Goal: Information Seeking & Learning: Learn about a topic

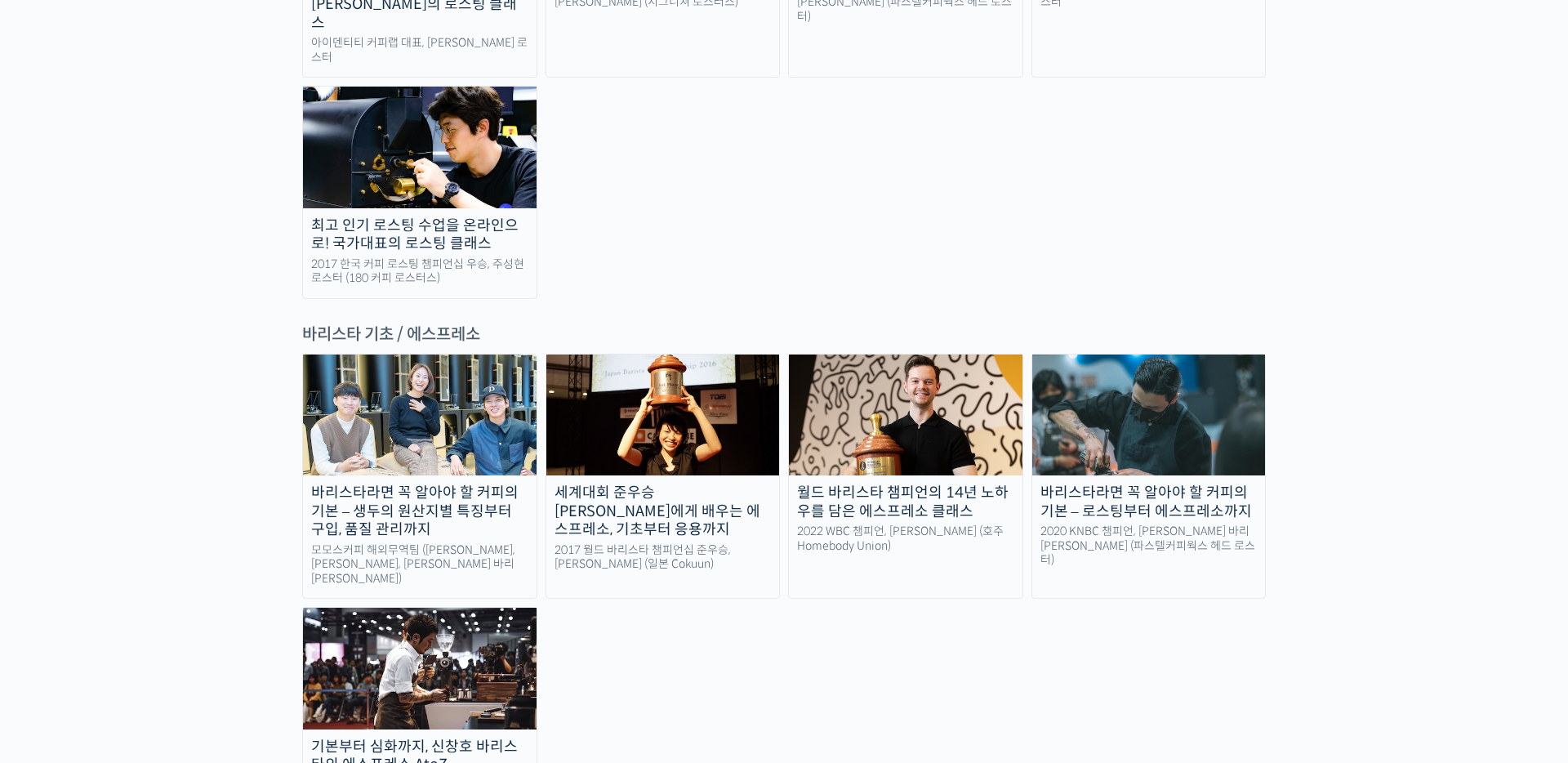
scroll to position [1993, 0]
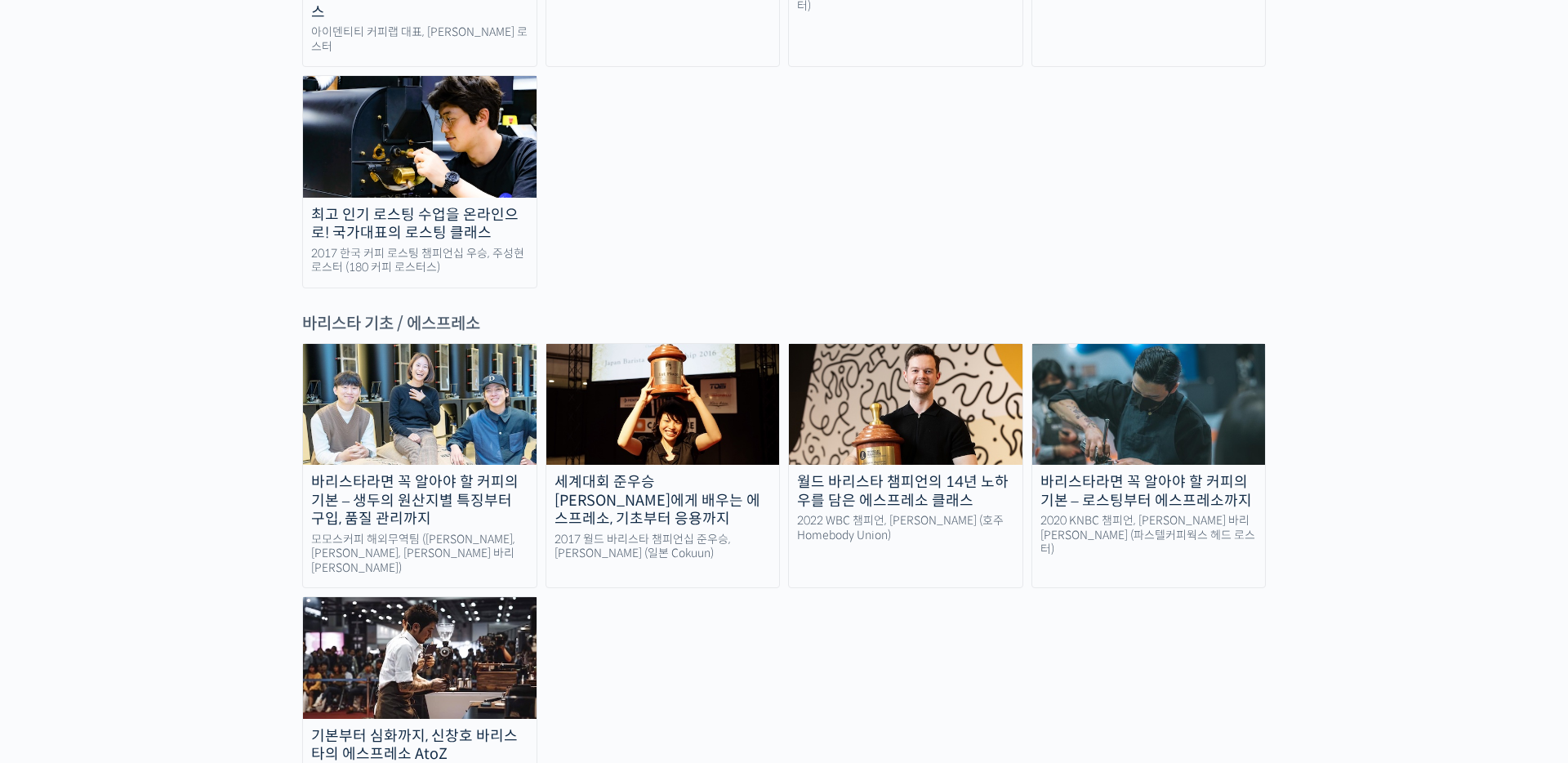
click at [588, 344] on img at bounding box center [663, 404] width 234 height 121
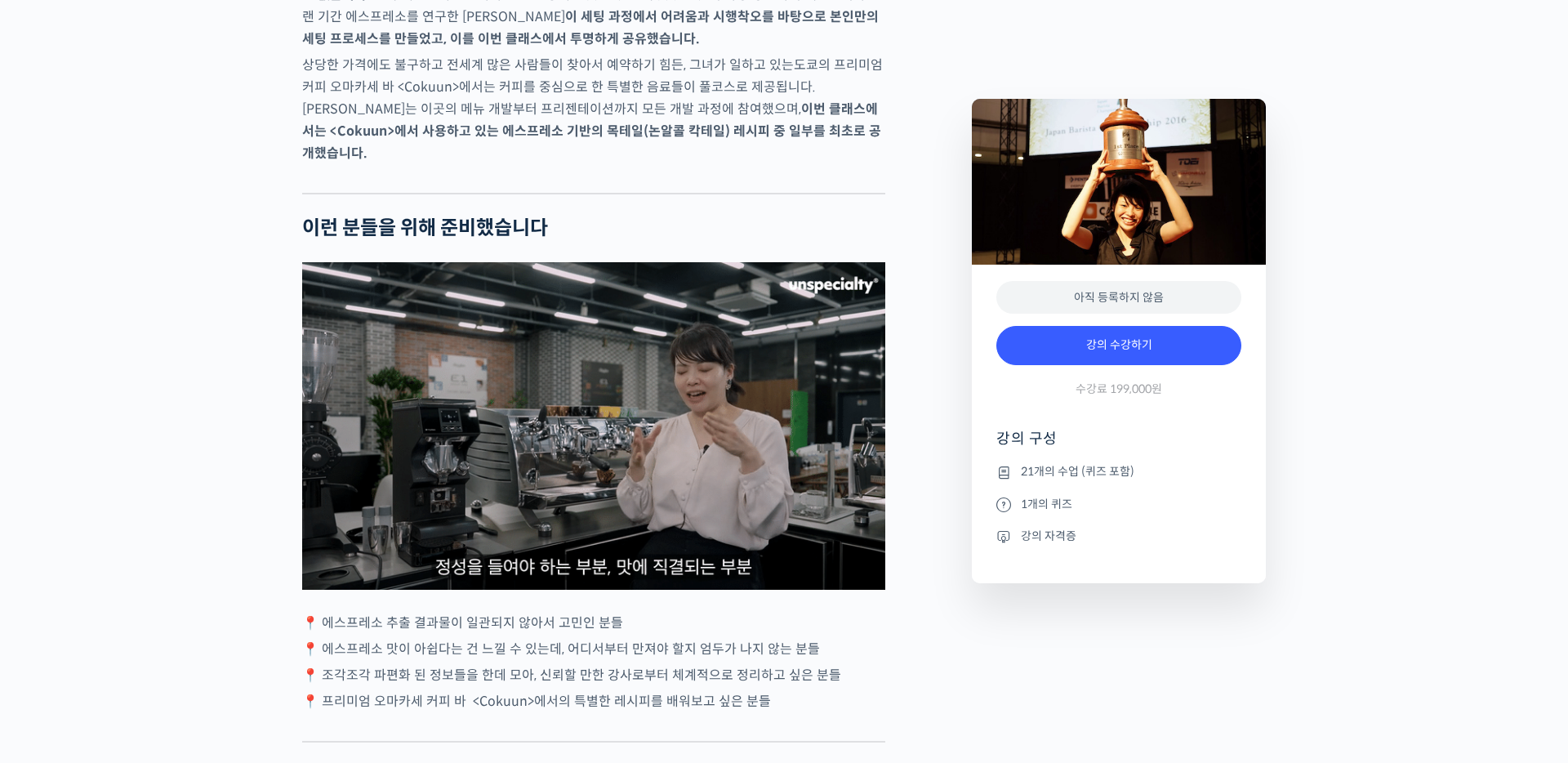
scroll to position [3334, 0]
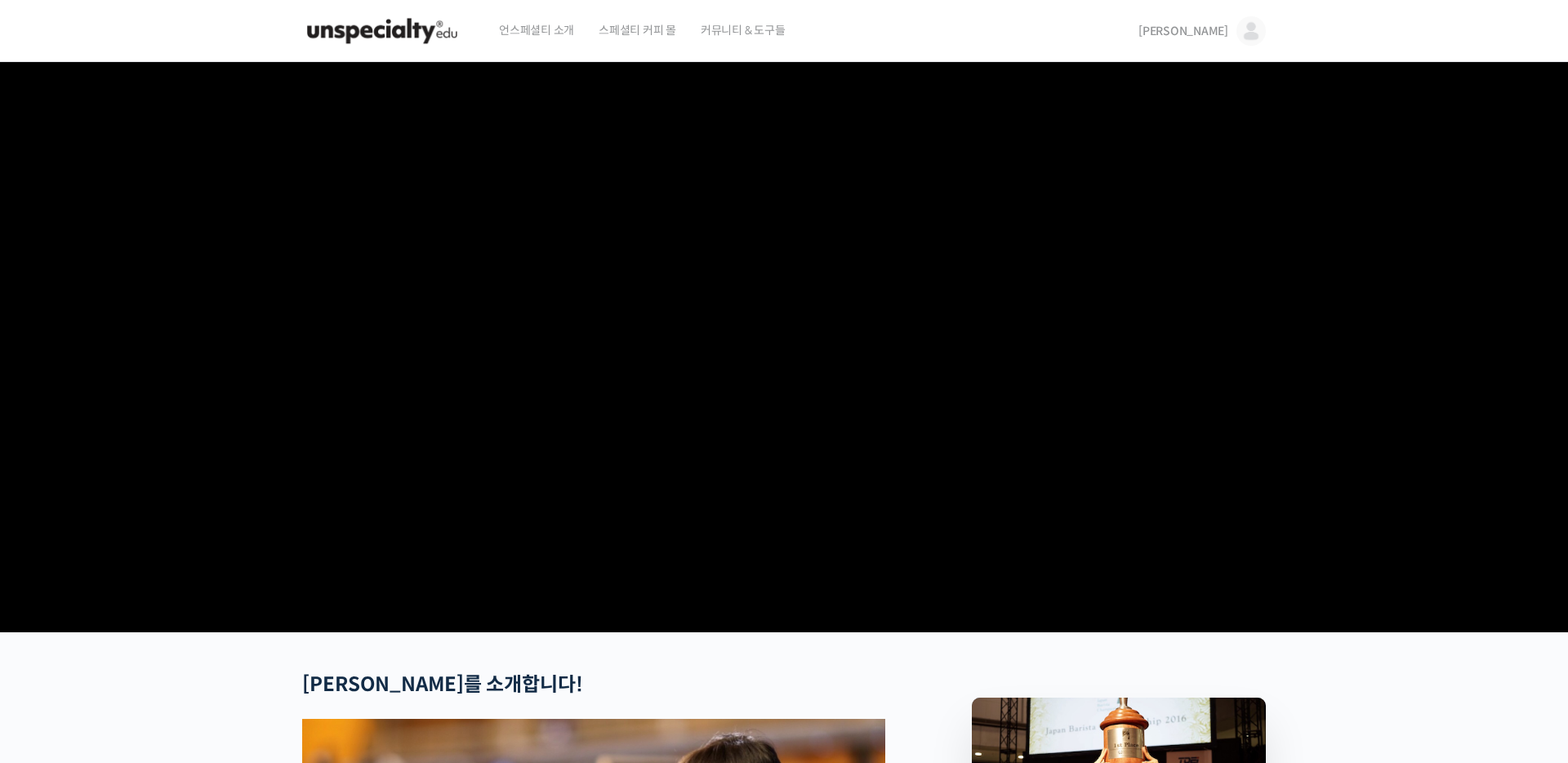
scroll to position [1149, 0]
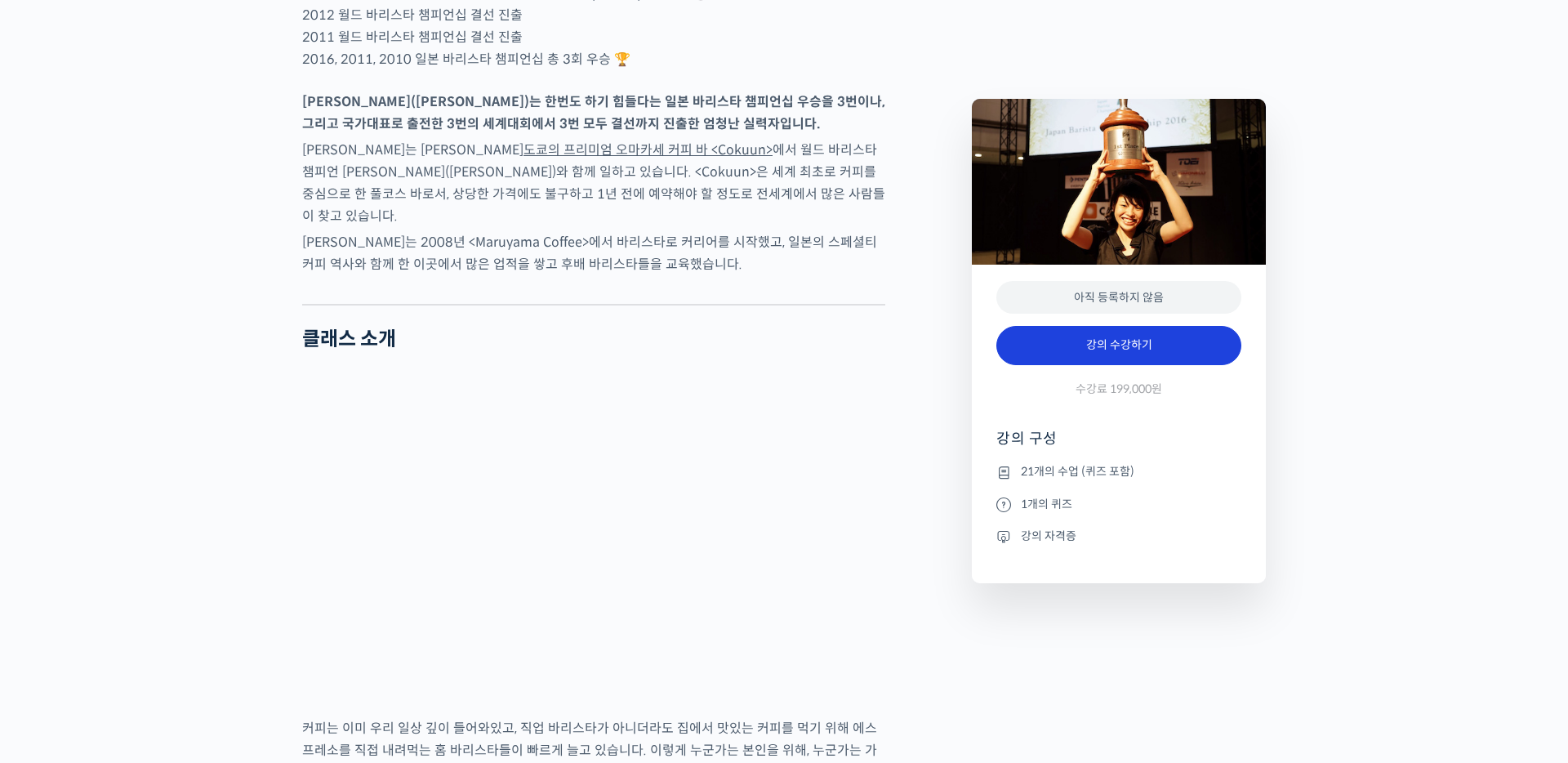
click at [1113, 353] on link "강의 수강하기" at bounding box center [1119, 345] width 245 height 39
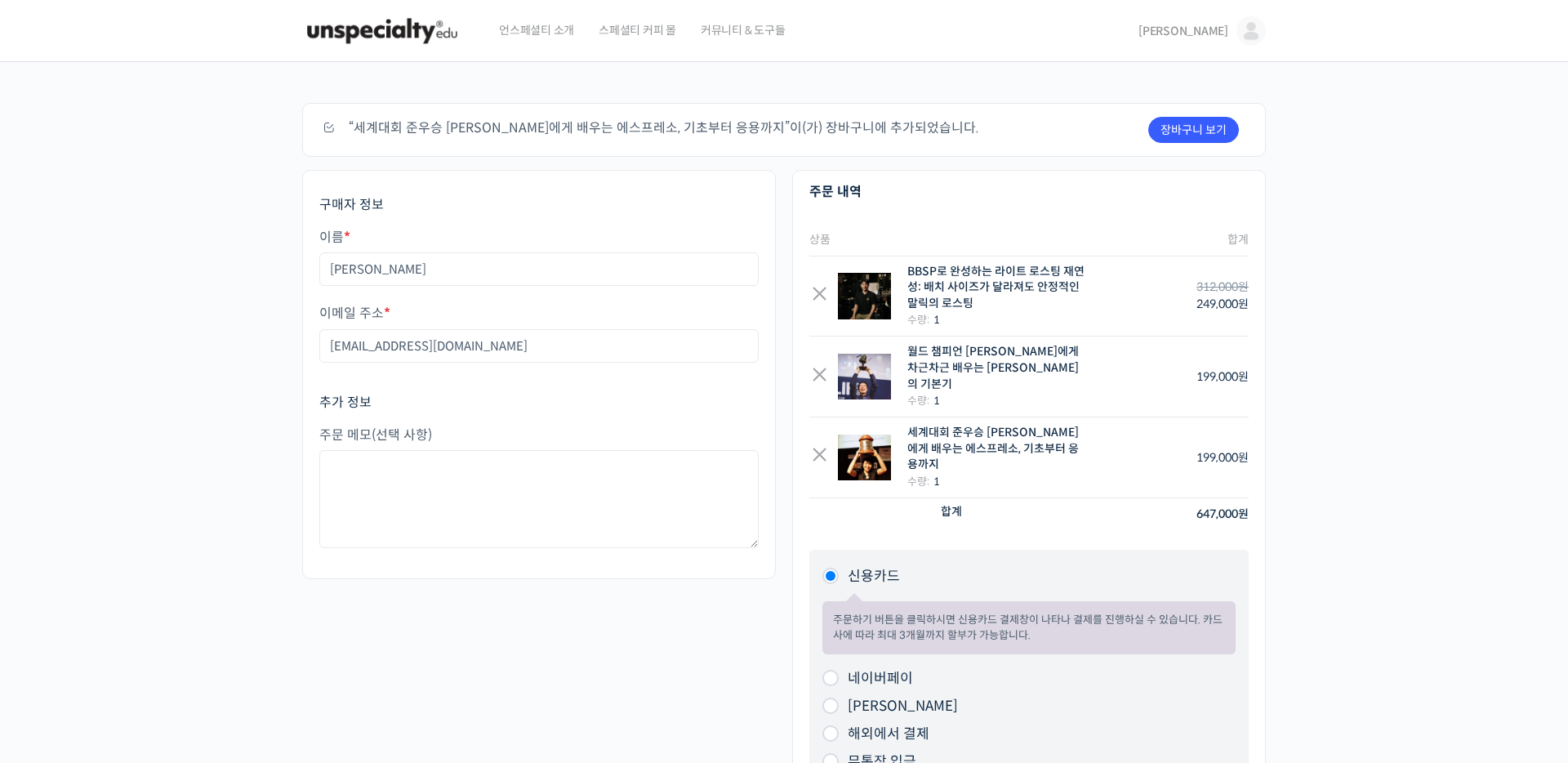
click at [1236, 28] on img at bounding box center [1251, 31] width 29 height 29
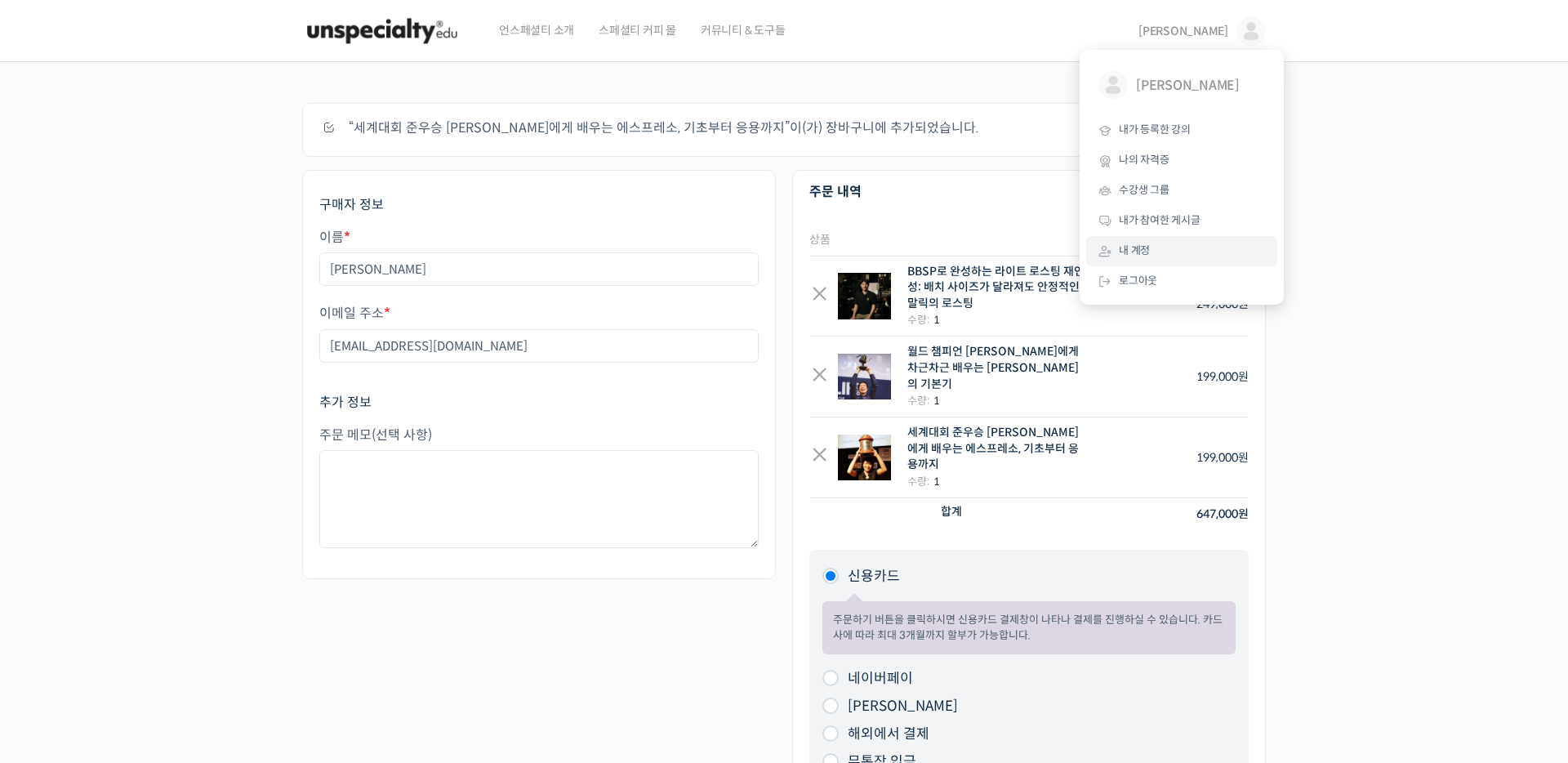
click at [1149, 238] on link "내 계정" at bounding box center [1181, 250] width 191 height 30
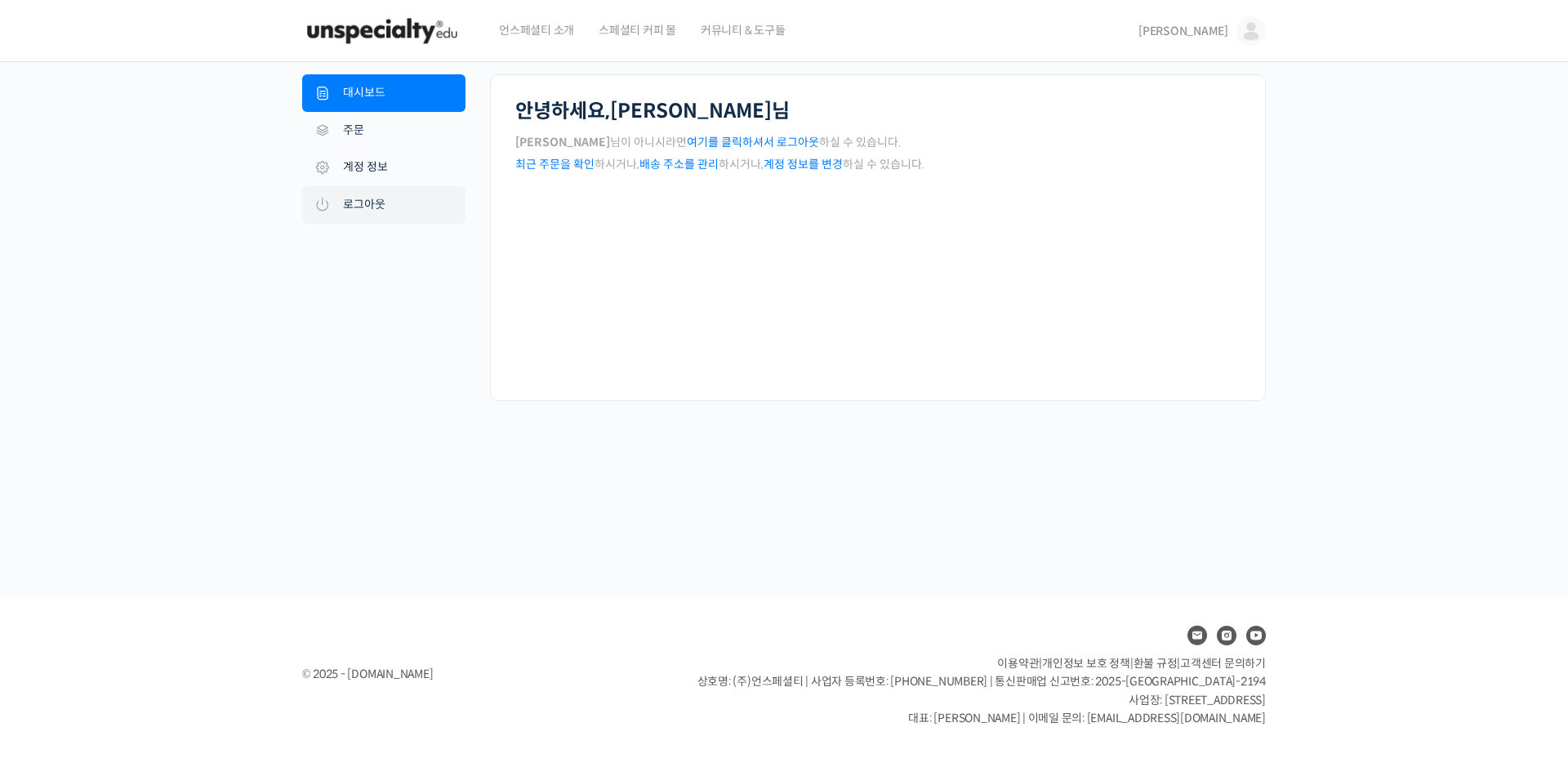
click at [368, 212] on link "로그아웃" at bounding box center [384, 205] width 164 height 37
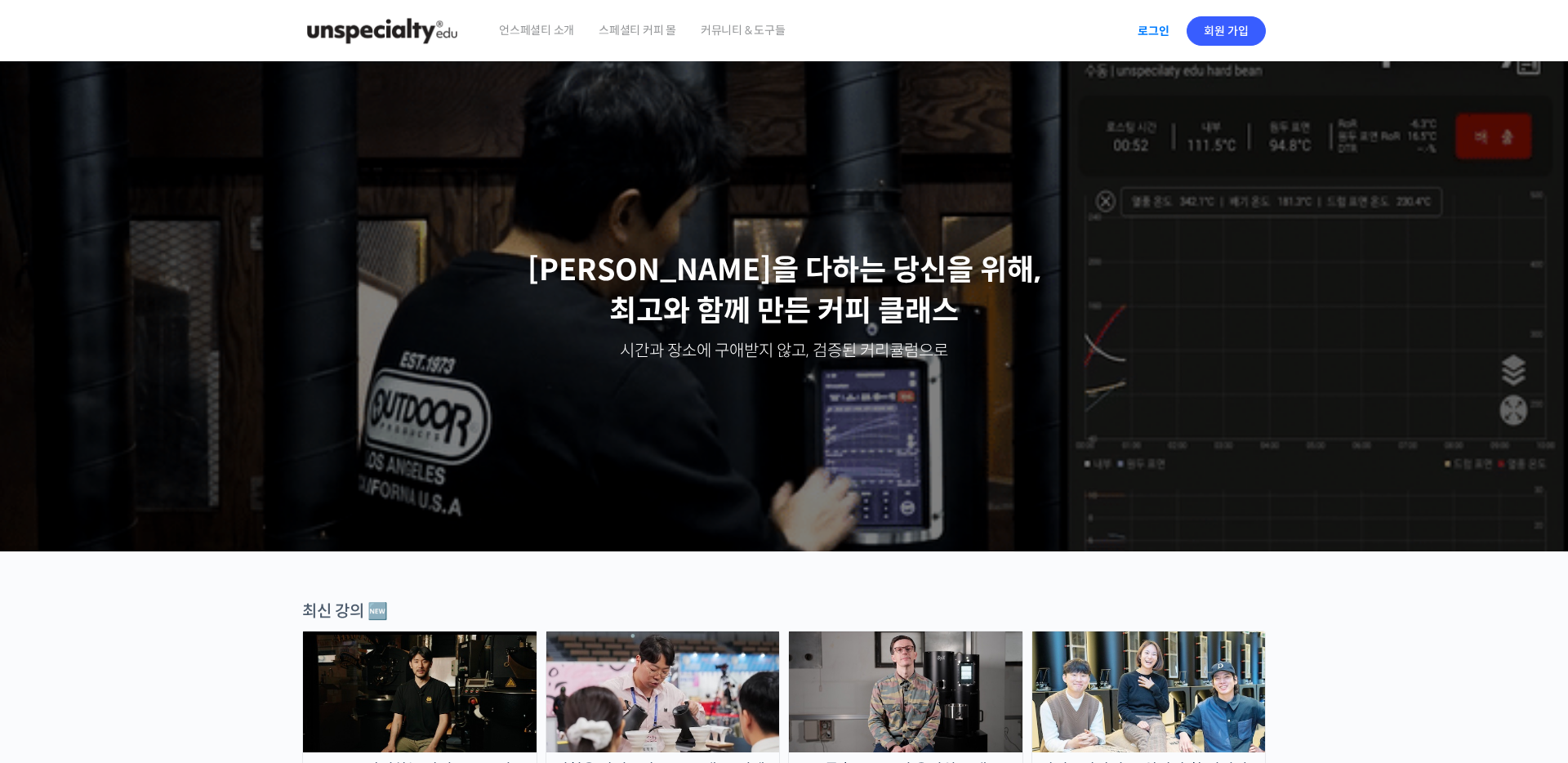
click at [1158, 37] on link "로그인" at bounding box center [1153, 30] width 51 height 37
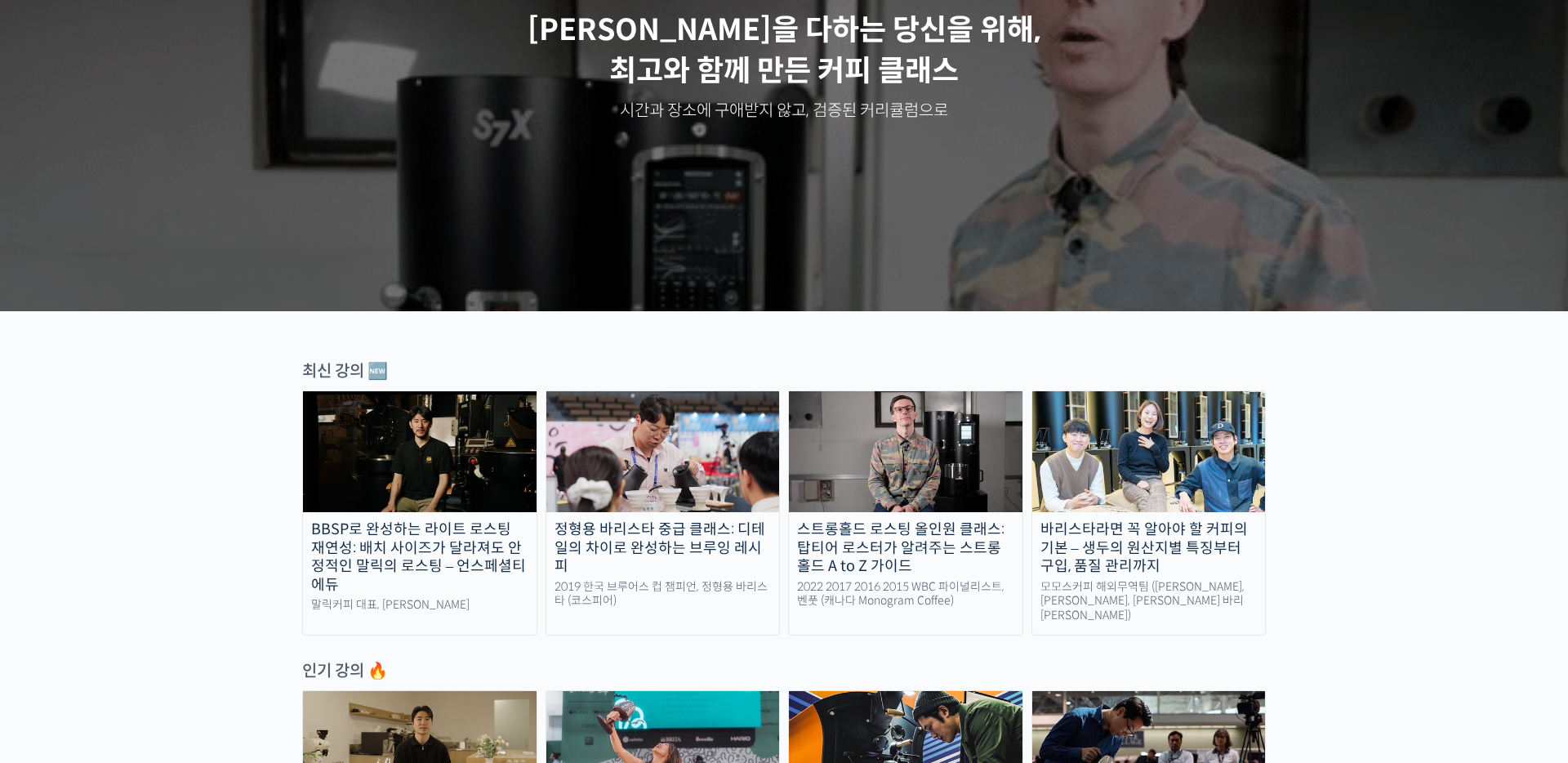
scroll to position [377, 0]
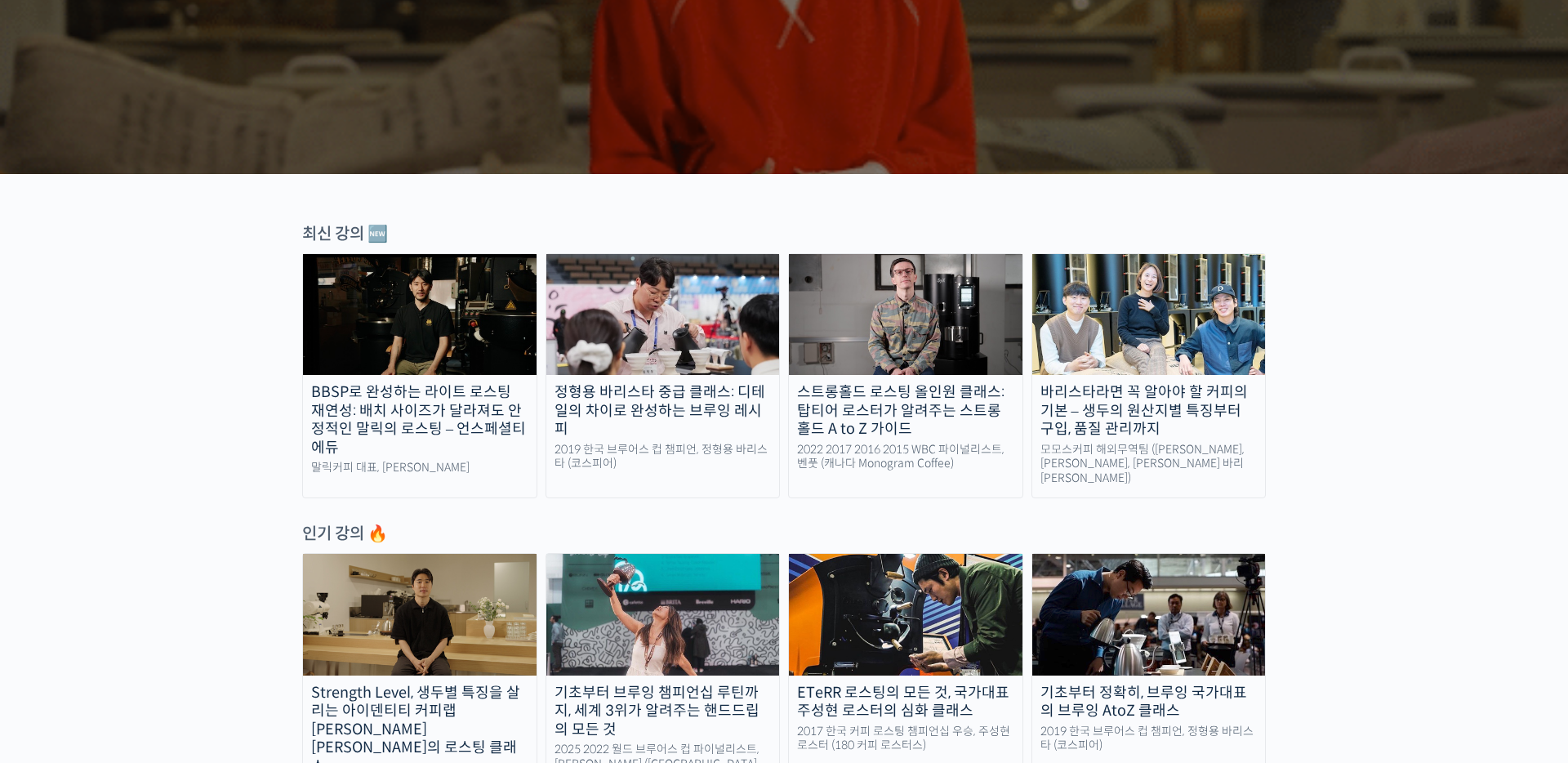
click at [633, 399] on div "정형용 바리스타 중급 클래스: 디테일의 차이로 완성하는 브루잉 레시피" at bounding box center [663, 410] width 234 height 56
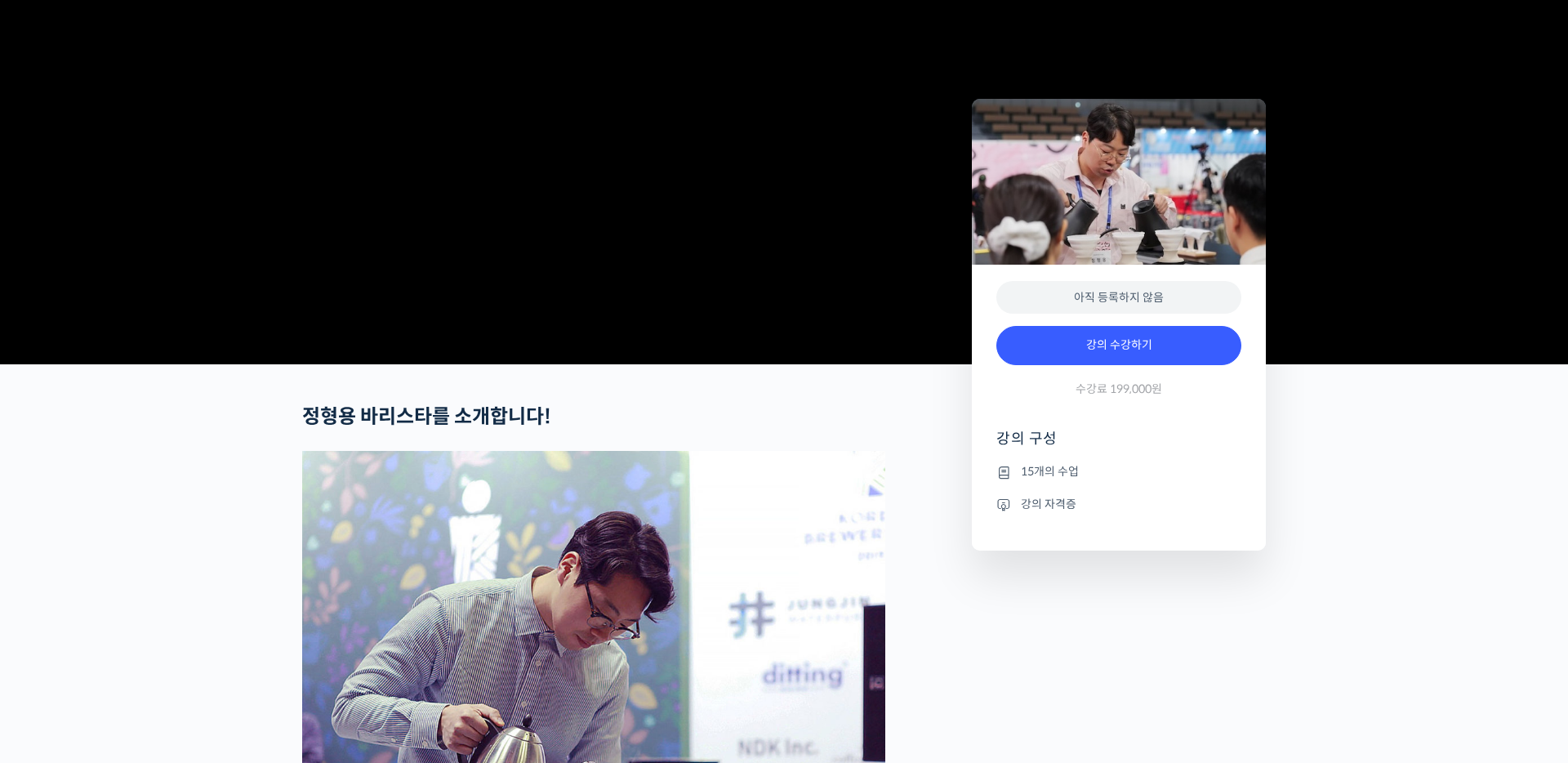
scroll to position [790, 0]
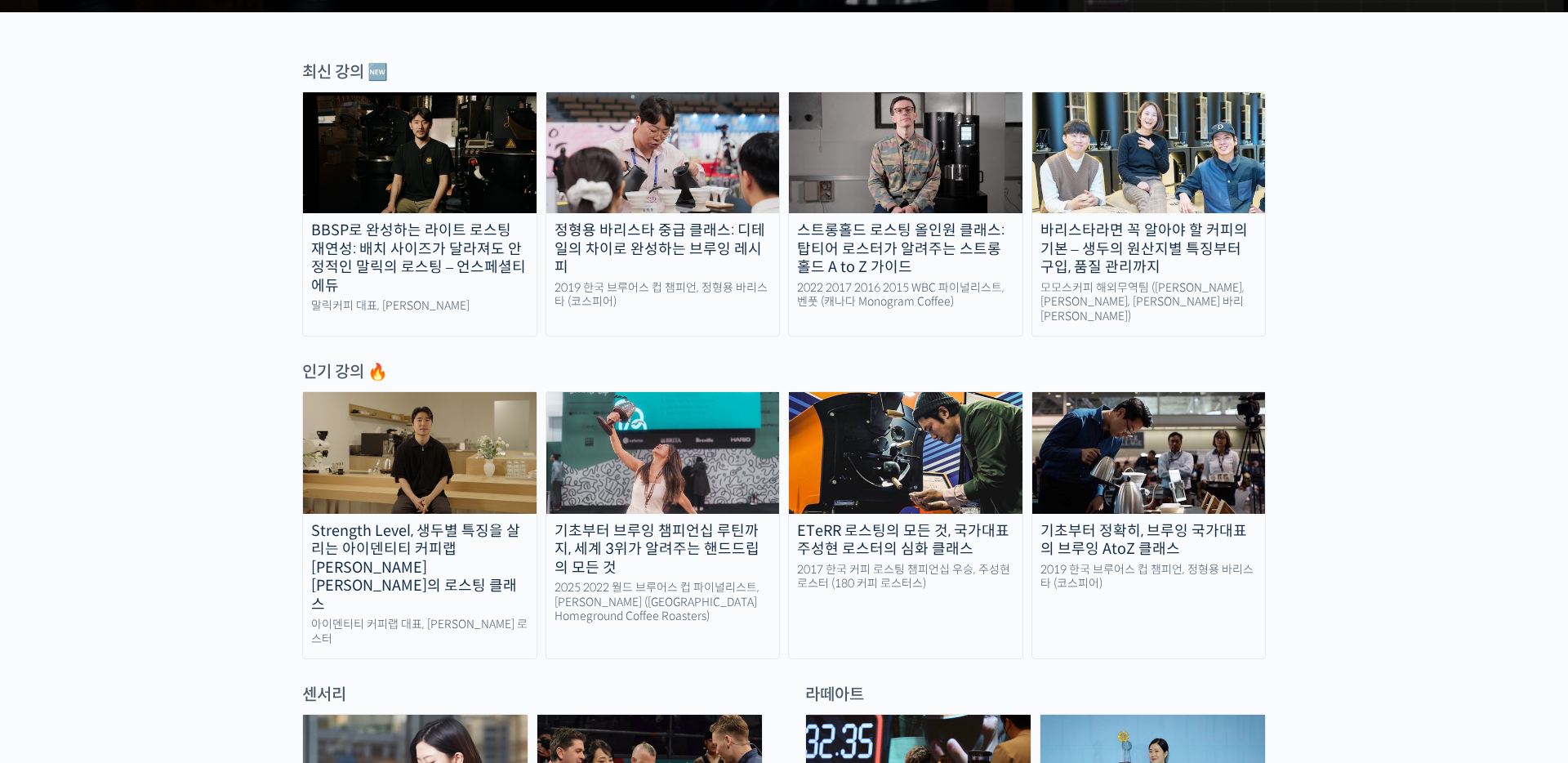
scroll to position [540, 0]
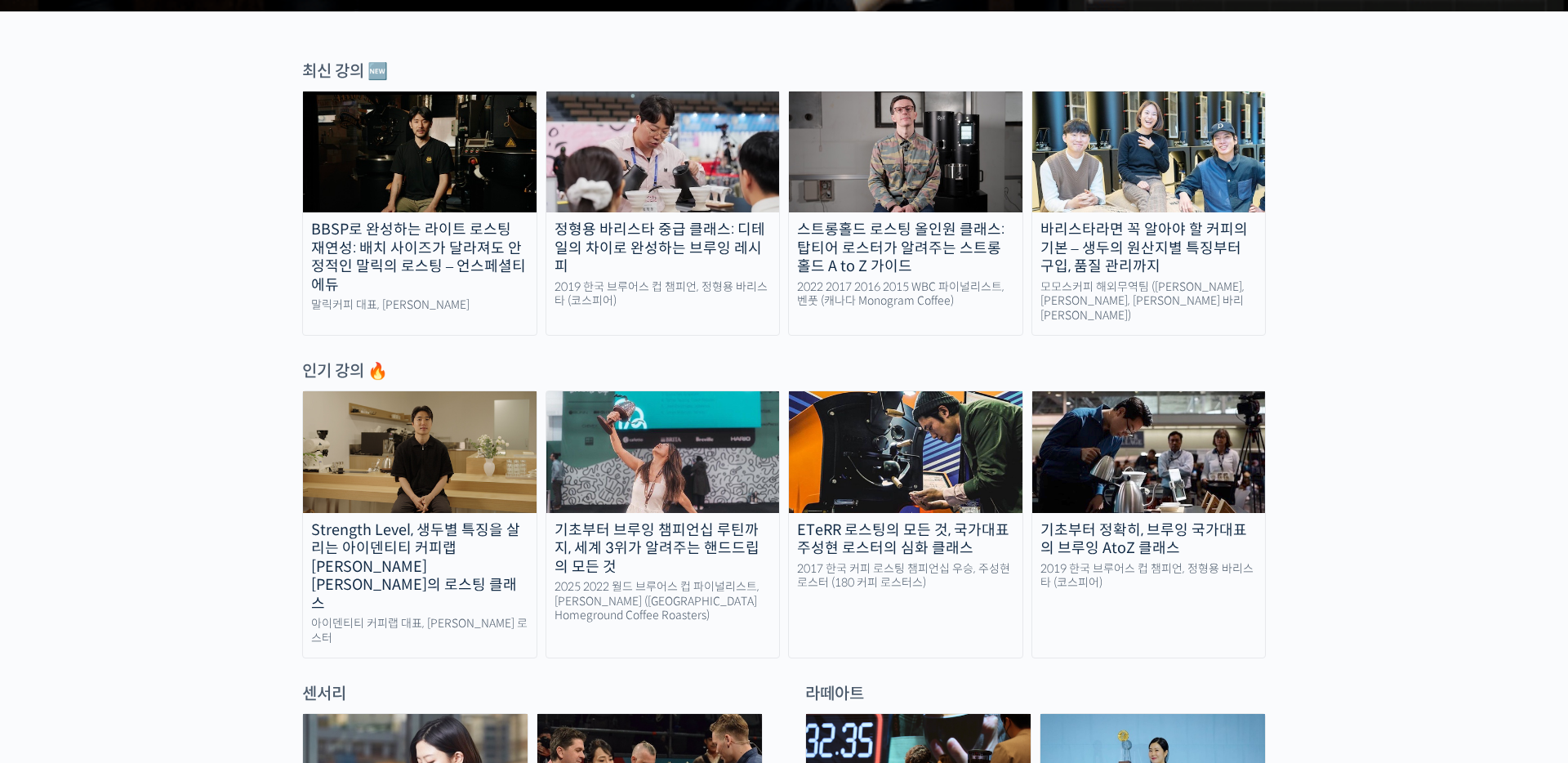
click at [715, 533] on div "기초부터 브루잉 챔피언십 루틴까지, 세계 3위가 알려주는 핸드드립의 모든 것" at bounding box center [663, 548] width 234 height 56
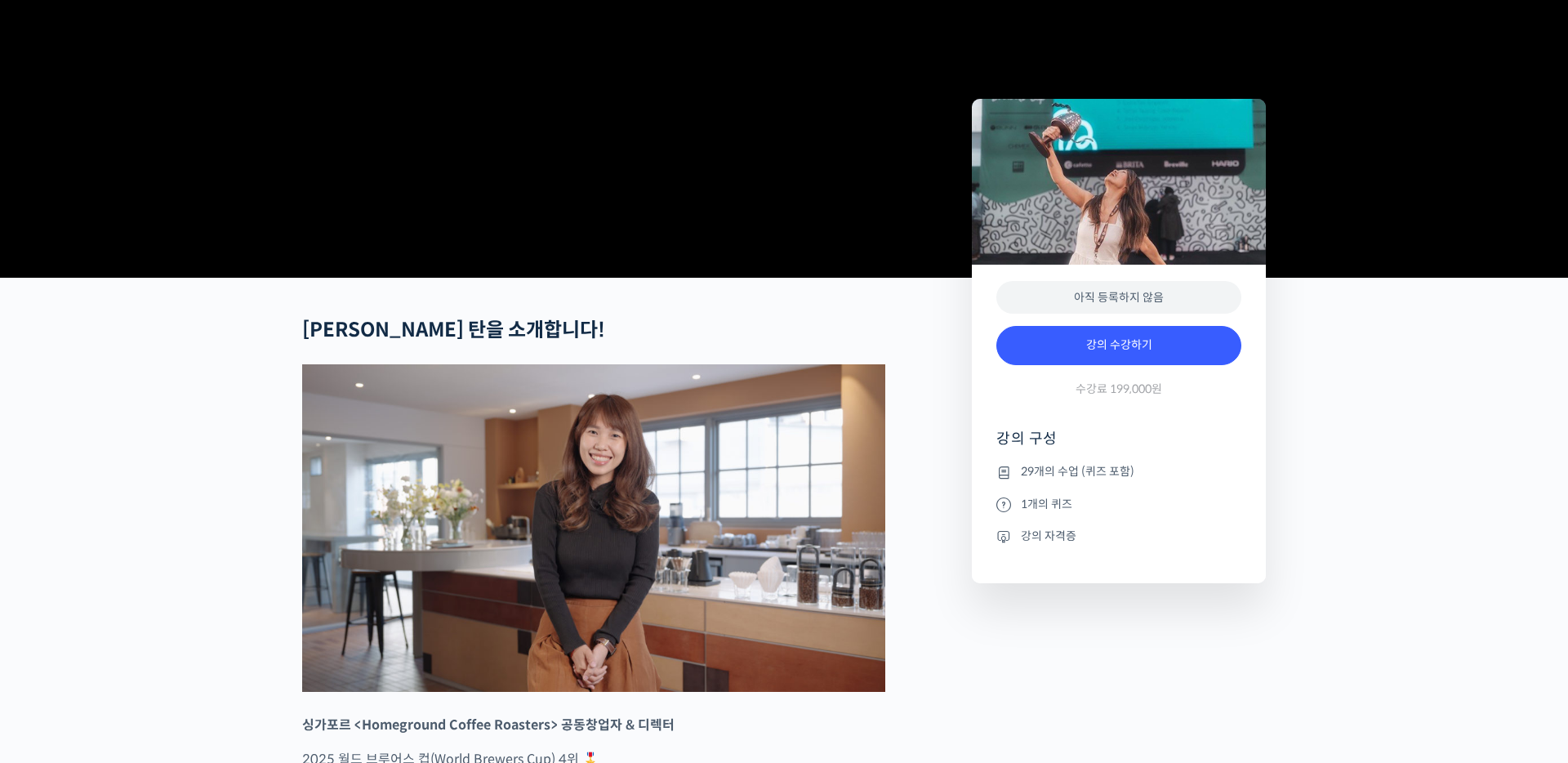
scroll to position [725, 0]
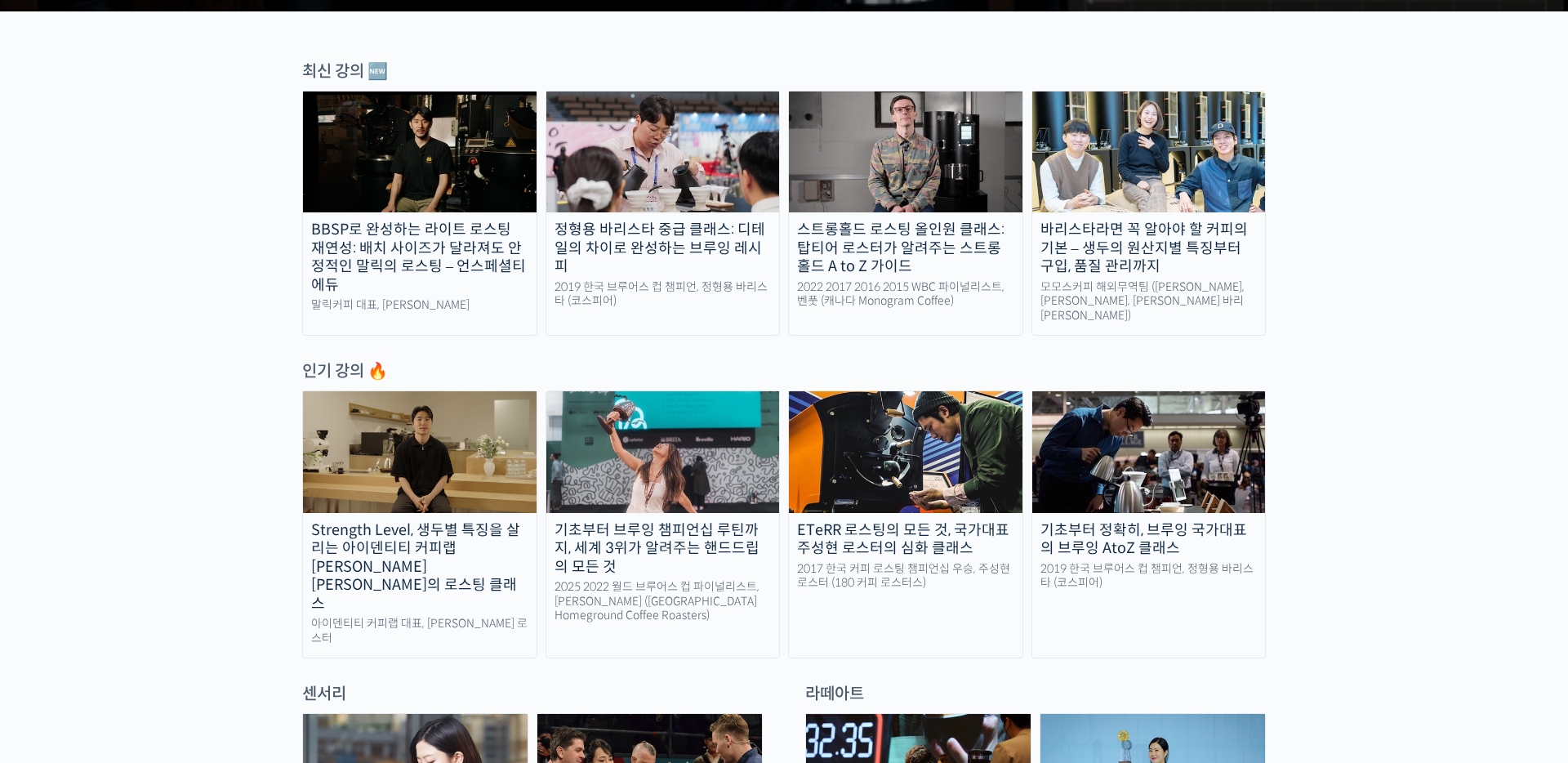
click at [491, 444] on img at bounding box center [420, 451] width 234 height 121
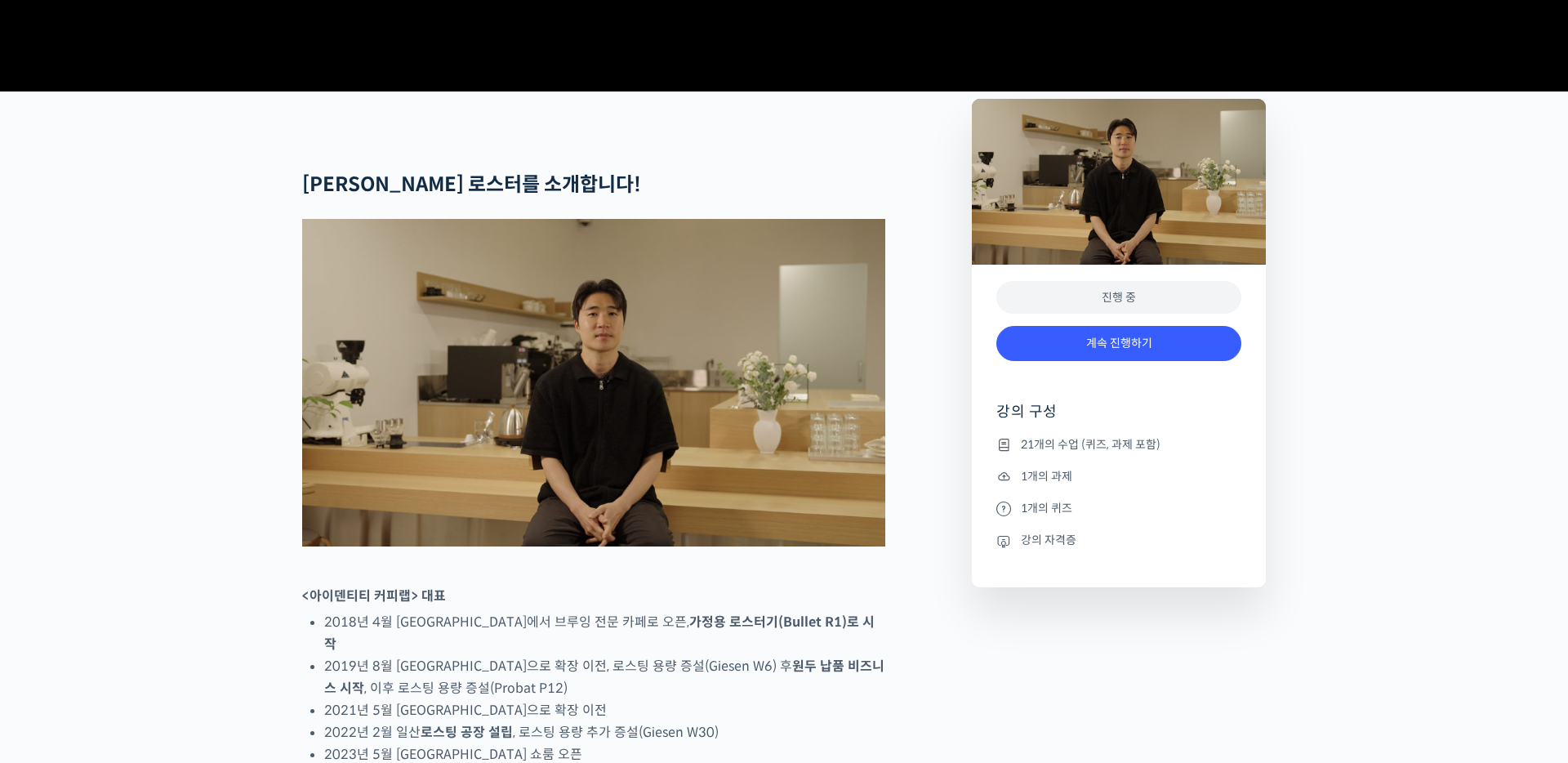
scroll to position [724, 0]
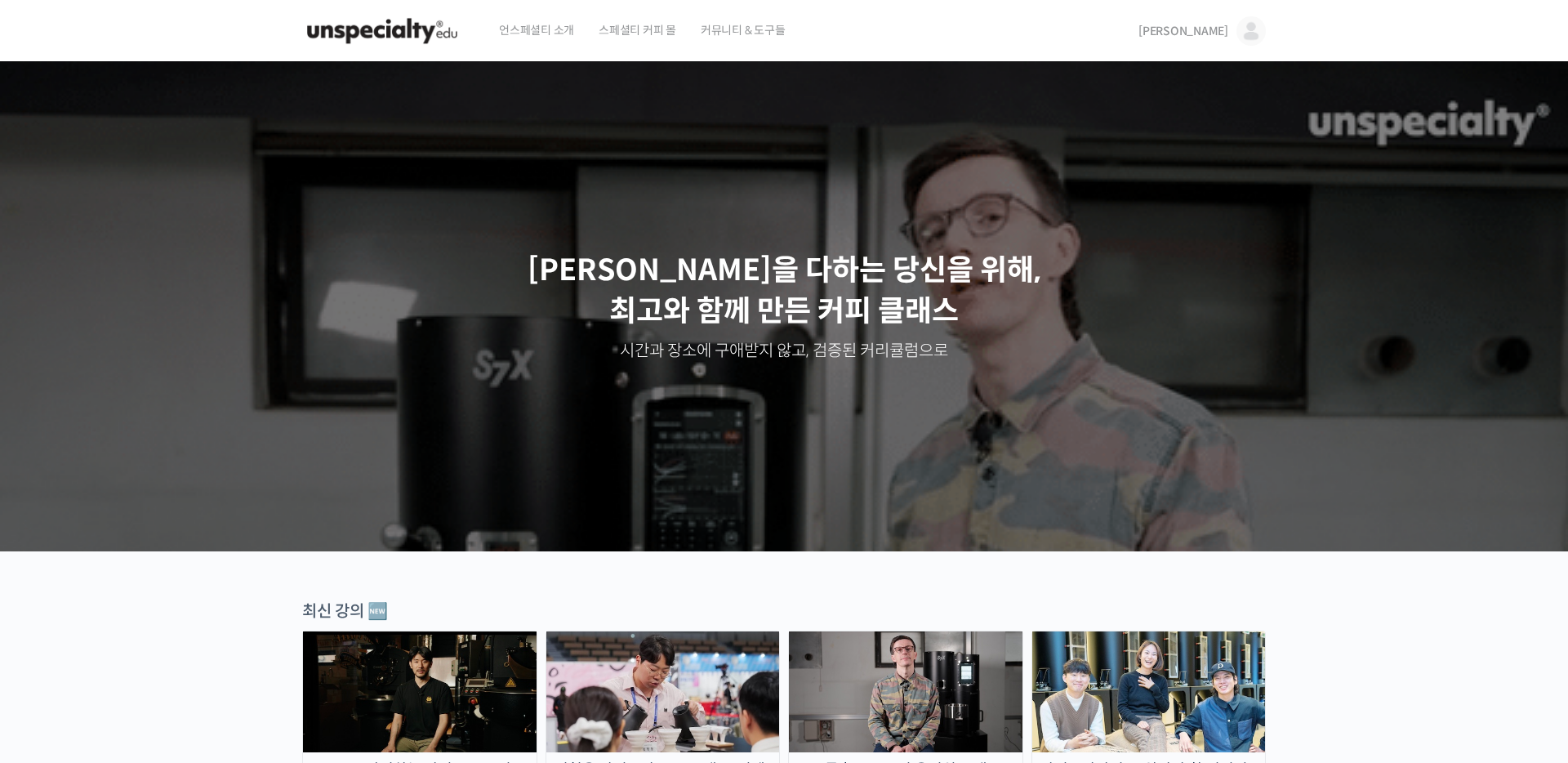
click at [1043, 54] on div "언스페셜티 소개 스페셜티 커피 몰 커뮤니티 & 도구들" at bounding box center [804, 31] width 634 height 62
